Goal: Task Accomplishment & Management: Manage account settings

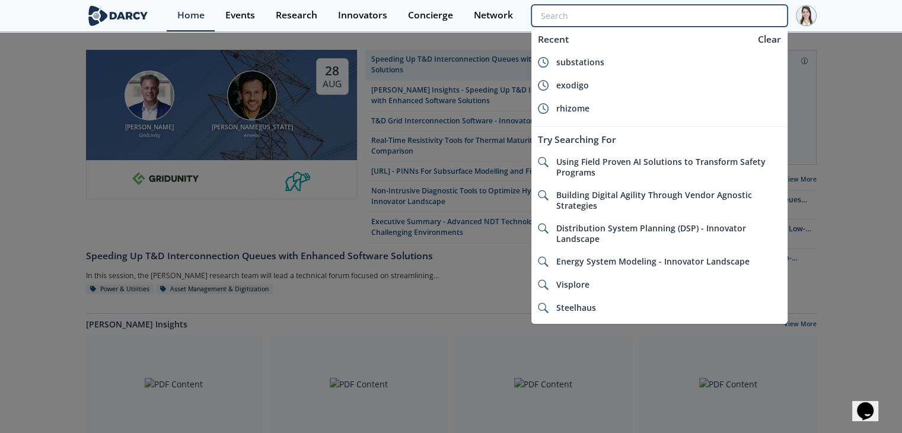
click at [751, 18] on input "search" at bounding box center [660, 16] width 256 height 22
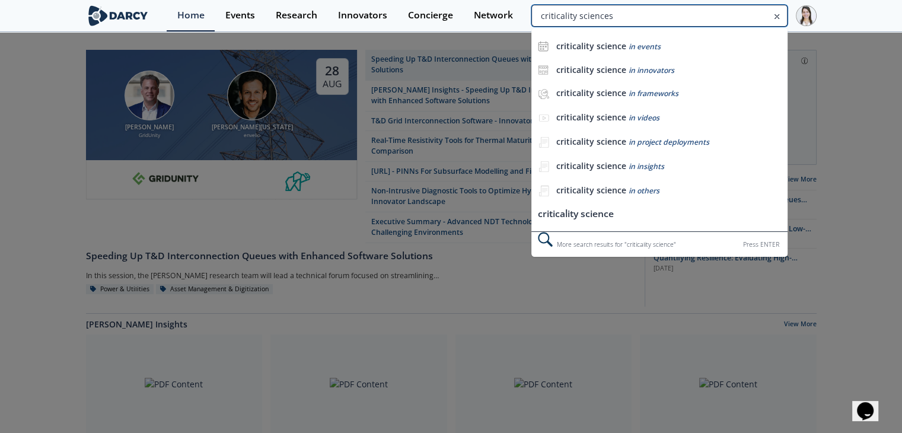
type input "criticality sciences"
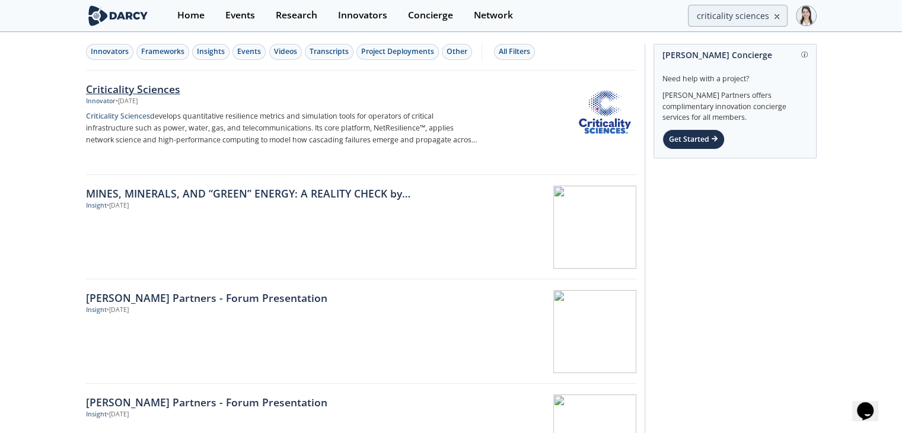
click at [604, 126] on img at bounding box center [605, 112] width 58 height 58
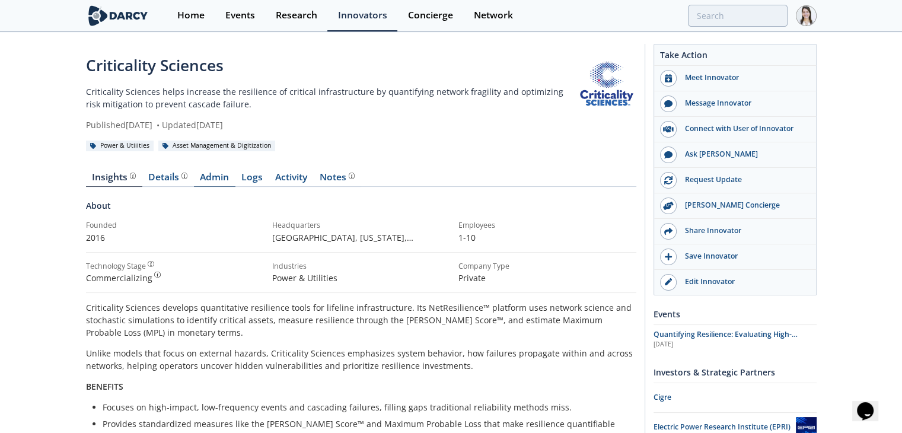
click at [229, 178] on link "Admin" at bounding box center [215, 180] width 42 height 14
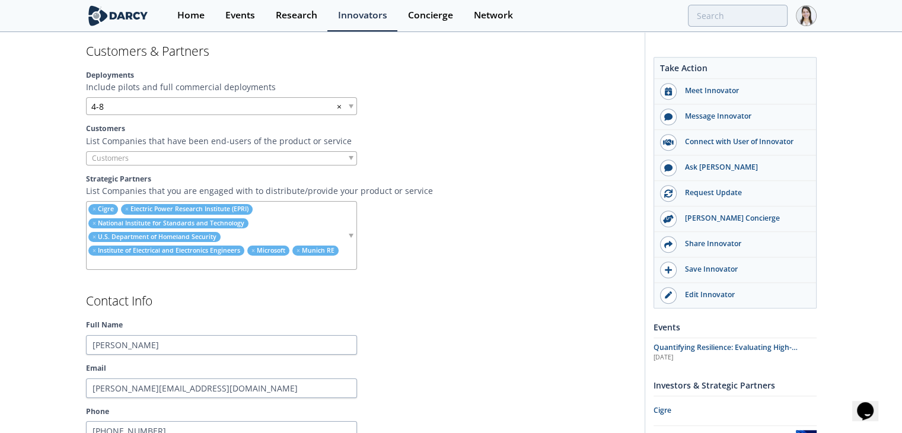
scroll to position [890, 0]
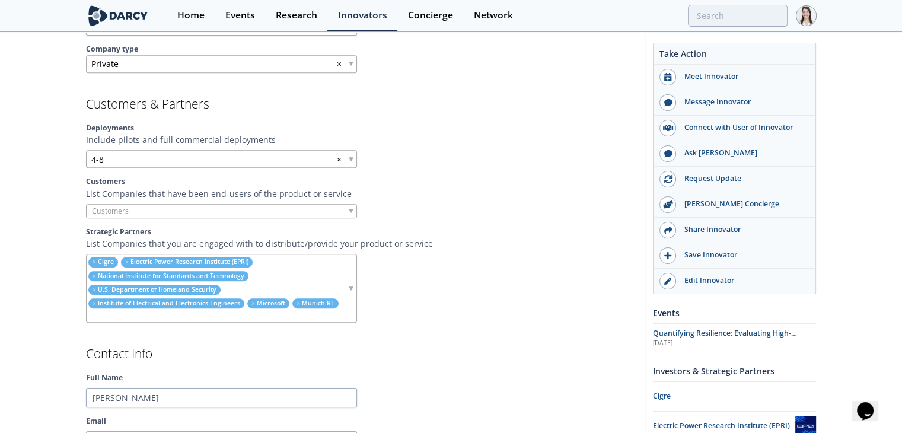
click at [172, 313] on input "search" at bounding box center [217, 316] width 260 height 12
type input "NATF"
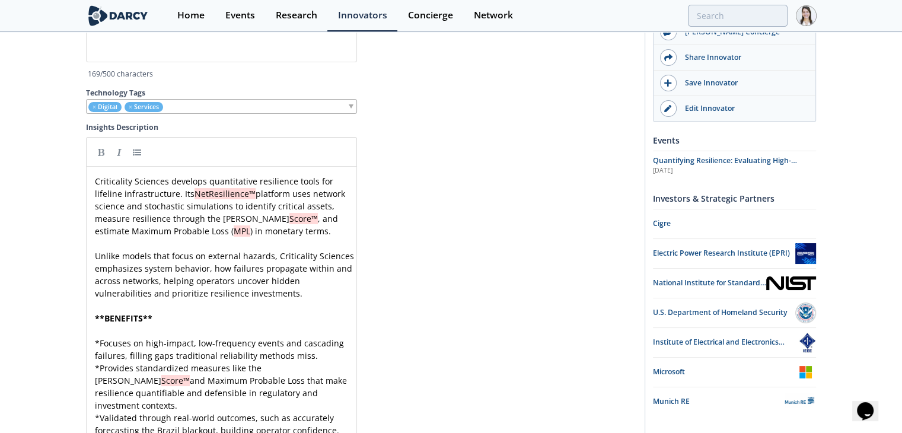
scroll to position [4836, 0]
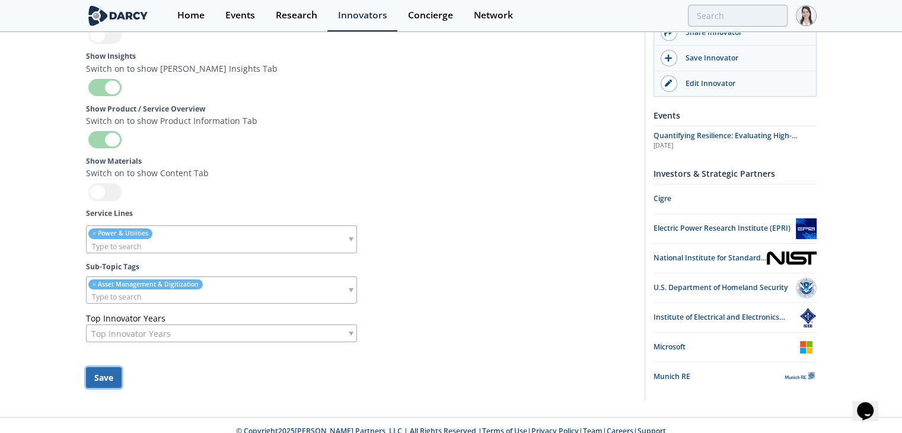
click at [119, 371] on button "Save" at bounding box center [104, 377] width 36 height 21
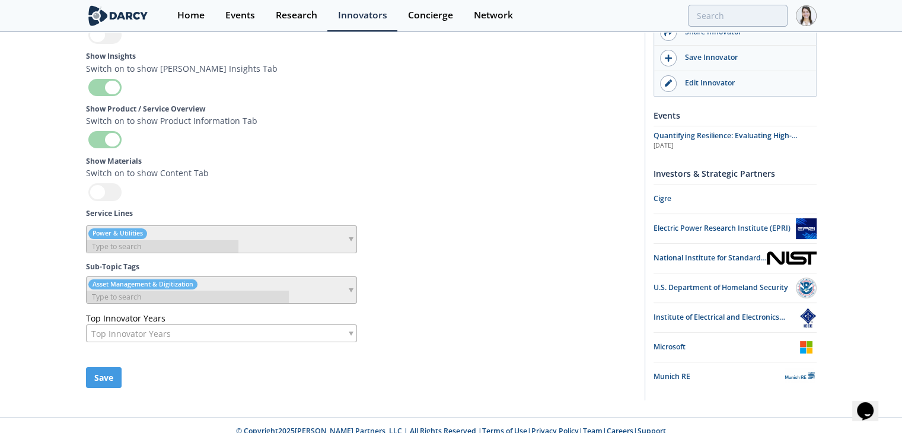
scroll to position [4835, 0]
